Goal: Task Accomplishment & Management: Manage account settings

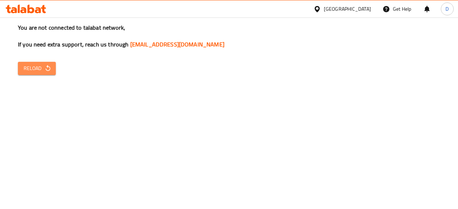
click at [34, 68] on span "Reload" at bounding box center [37, 68] width 27 height 9
click at [47, 65] on icon "button" at bounding box center [47, 68] width 7 height 7
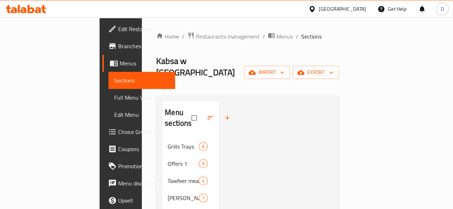
click at [17, 11] on icon at bounding box center [26, 9] width 40 height 9
